Goal: Register for event/course

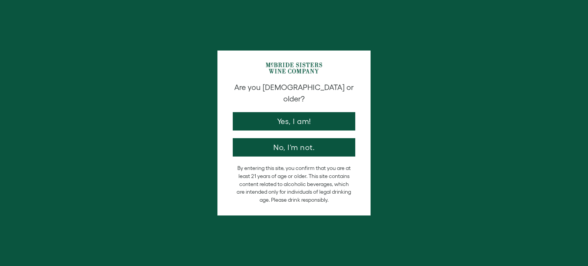
click at [302, 112] on button "Yes, I am!" at bounding box center [294, 121] width 123 height 18
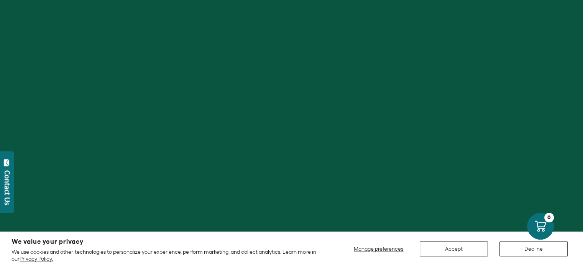
scroll to position [77, 0]
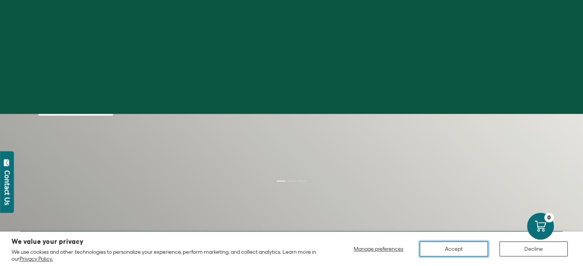
click at [436, 249] on button "Accept" at bounding box center [454, 249] width 68 height 15
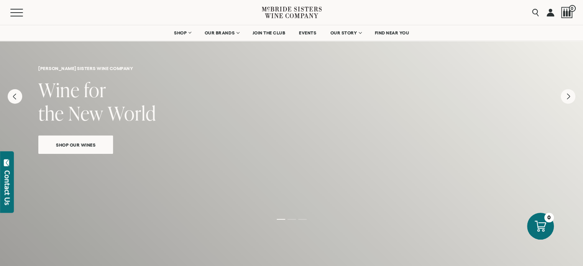
scroll to position [0, 0]
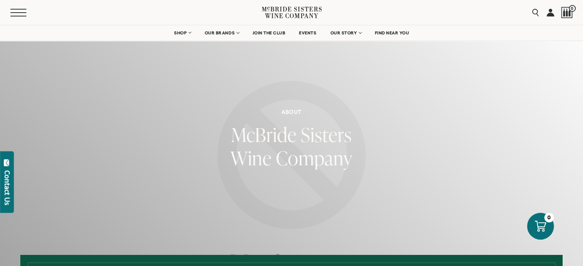
click at [20, 13] on button "Menu" at bounding box center [24, 13] width 28 height 8
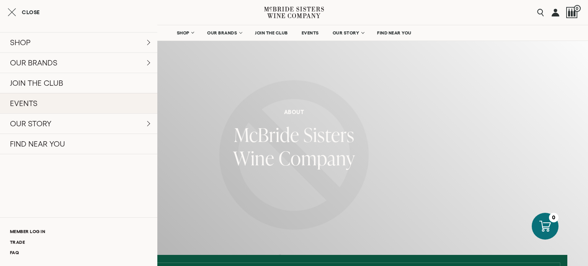
click at [25, 104] on link "EVENTS" at bounding box center [78, 103] width 157 height 20
